Goal: Task Accomplishment & Management: Complete application form

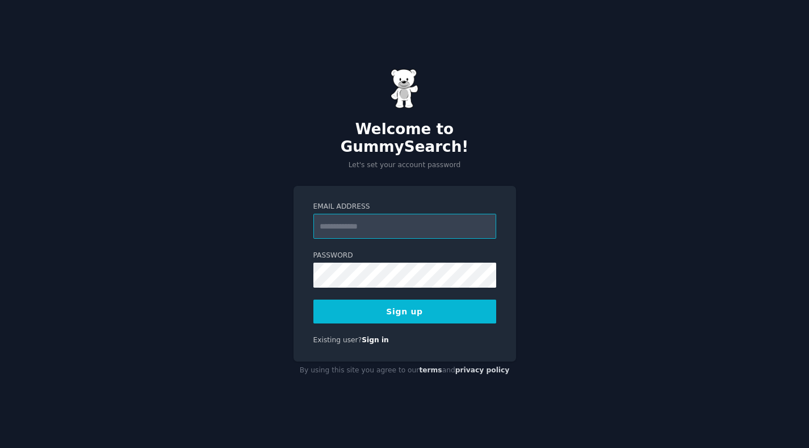
type input "**********"
click at [547, 302] on div "**********" at bounding box center [404, 224] width 809 height 448
click at [434, 302] on button "Sign up" at bounding box center [404, 311] width 183 height 24
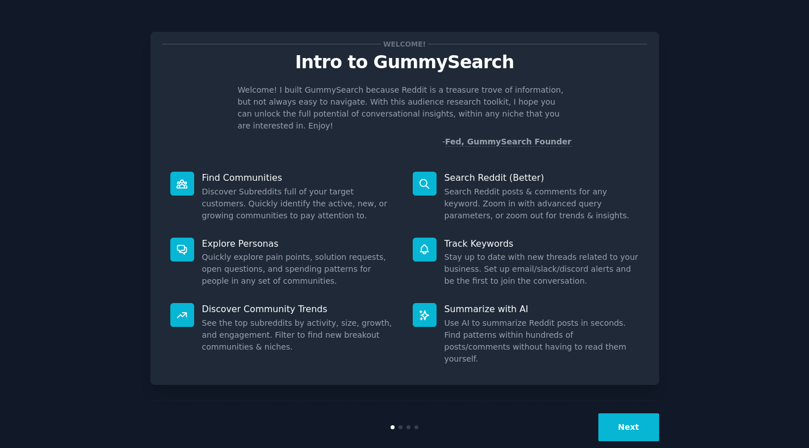
click at [629, 413] on button "Next" at bounding box center [629, 427] width 61 height 28
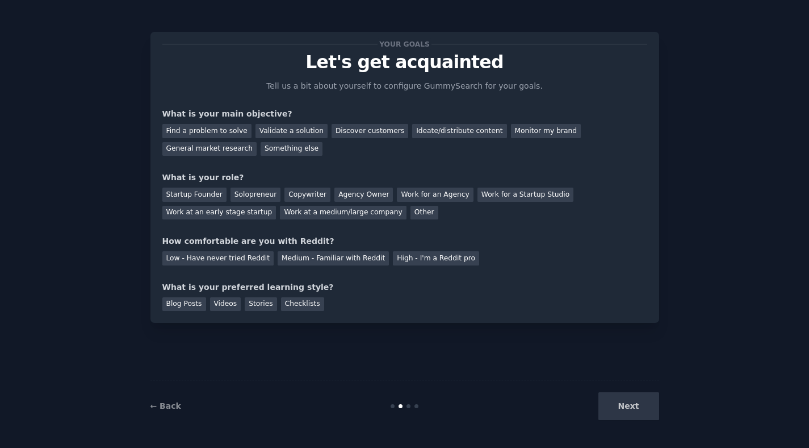
click at [624, 406] on div "Next" at bounding box center [575, 406] width 170 height 28
click at [216, 128] on div "Find a problem to solve" at bounding box center [206, 131] width 89 height 14
click at [213, 147] on div "General market research" at bounding box center [209, 149] width 95 height 14
click at [221, 129] on div "Find a problem to solve" at bounding box center [206, 131] width 89 height 14
click at [207, 190] on div "Startup Founder" at bounding box center [194, 194] width 64 height 14
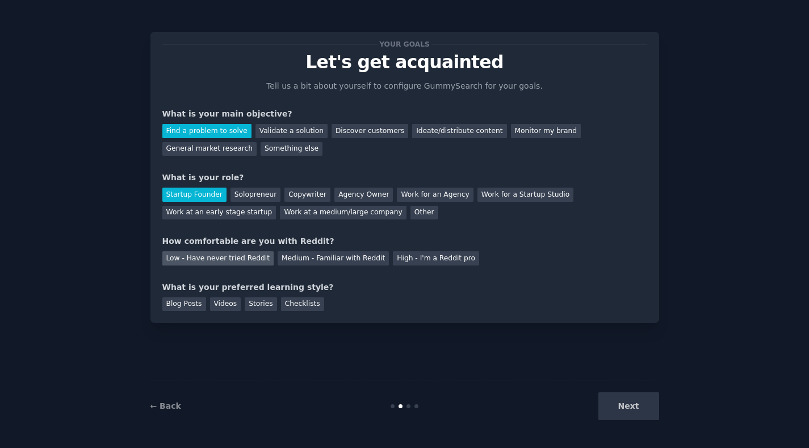
click at [237, 258] on div "Low - Have never tried Reddit" at bounding box center [217, 258] width 111 height 14
click at [294, 256] on div "Medium - Familiar with Reddit" at bounding box center [333, 258] width 111 height 14
click at [232, 260] on div "Low - Have never tried Reddit" at bounding box center [217, 258] width 111 height 14
click at [629, 396] on div "Next" at bounding box center [575, 406] width 170 height 28
click at [616, 409] on div "Next" at bounding box center [575, 406] width 170 height 28
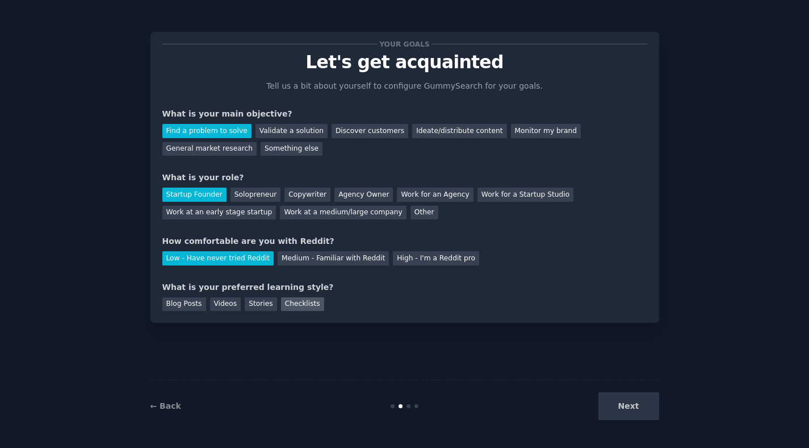
click at [282, 299] on div "Checklists" at bounding box center [302, 304] width 43 height 14
click at [630, 403] on button "Next" at bounding box center [629, 406] width 61 height 28
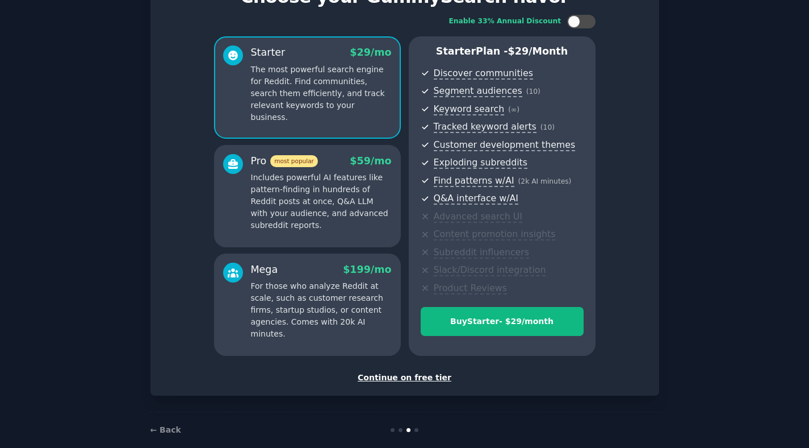
scroll to position [63, 0]
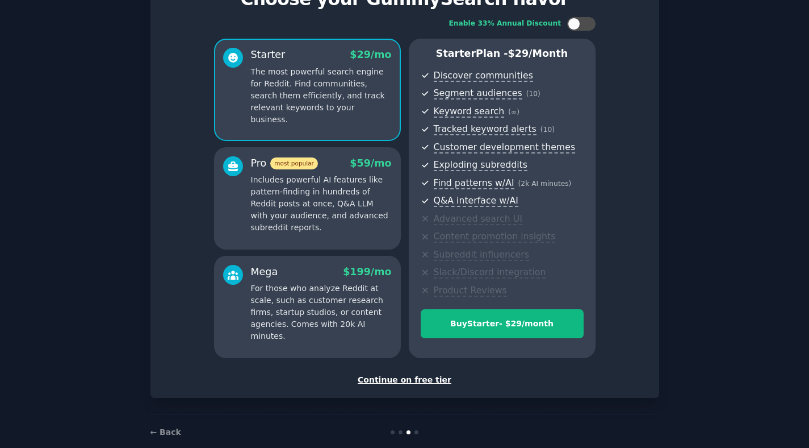
click at [409, 379] on div "Continue on free tier" at bounding box center [404, 380] width 485 height 12
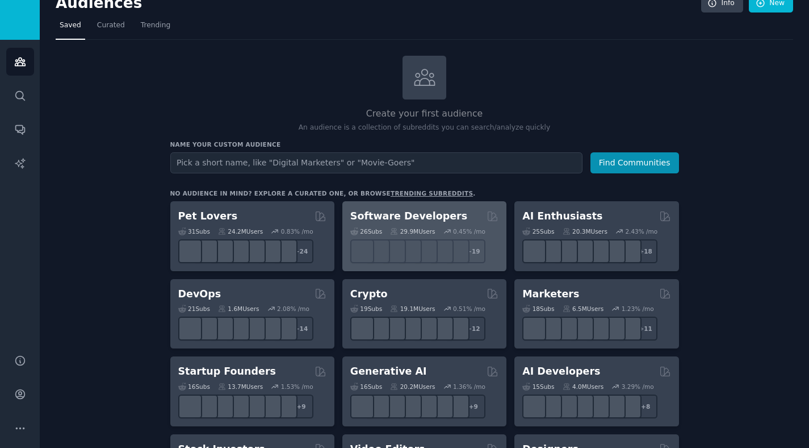
scroll to position [19, 0]
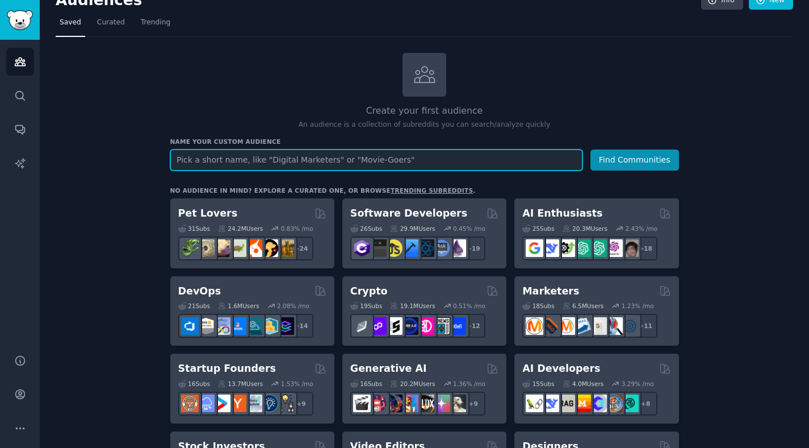
click at [363, 157] on input "text" at bounding box center [376, 159] width 412 height 21
